Goal: Check status: Check status

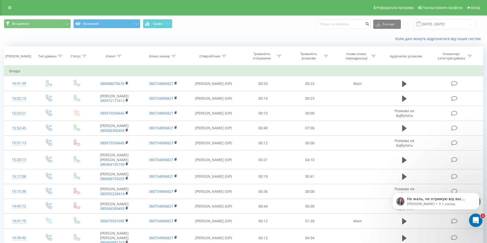
click at [470, 222] on div "Открыть службу сообщений Intercom" at bounding box center [474, 220] width 17 height 17
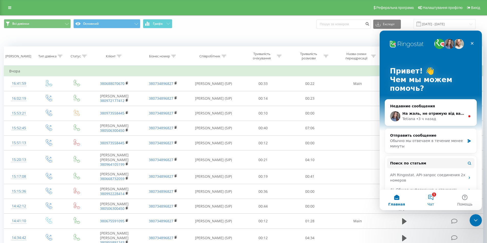
click at [433, 200] on button "1 Чат" at bounding box center [430, 200] width 34 height 20
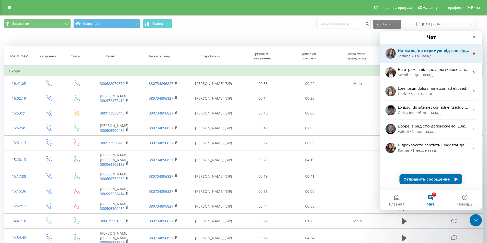
click at [442, 56] on div "Tetiana • 3 ч назад" at bounding box center [434, 56] width 72 height 5
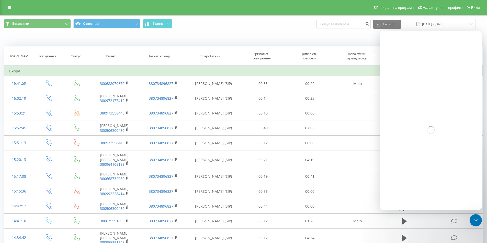
click at [318, 31] on div "Всі дзвінки Основний Графік Експорт .csv .xls .xlsx 20.07.2025 - 20.08.2025" at bounding box center [243, 24] width 486 height 17
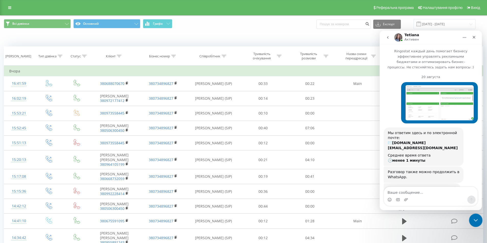
click at [470, 219] on div "Закрыть службу сообщений Intercom" at bounding box center [475, 220] width 12 height 12
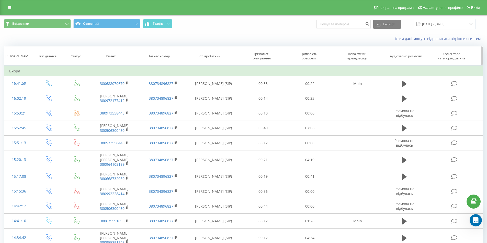
scroll to position [415, 0]
click at [442, 26] on input "[DATE] - [DATE]" at bounding box center [444, 24] width 62 height 10
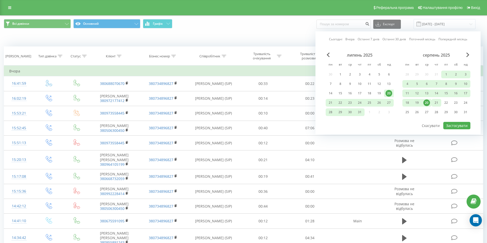
click at [436, 103] on div "21" at bounding box center [436, 103] width 7 height 7
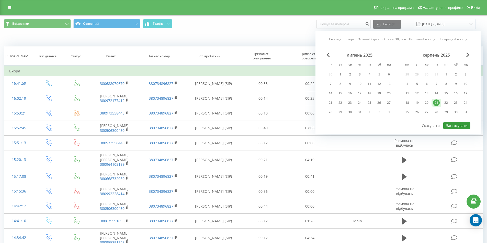
click at [452, 123] on button "Застосувати" at bounding box center [456, 125] width 27 height 7
type input "[DATE] - [DATE]"
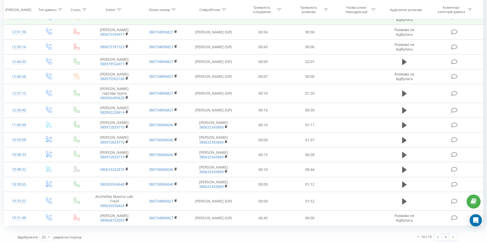
scroll to position [102, 0]
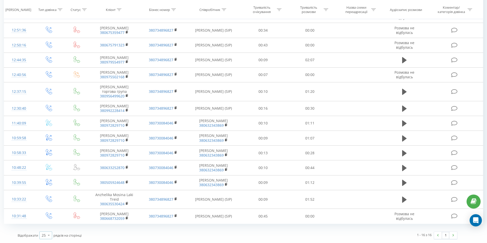
click at [49, 235] on icon at bounding box center [49, 236] width 8 height 10
click at [46, 227] on span "100" at bounding box center [45, 228] width 6 height 5
